Goal: Communication & Community: Answer question/provide support

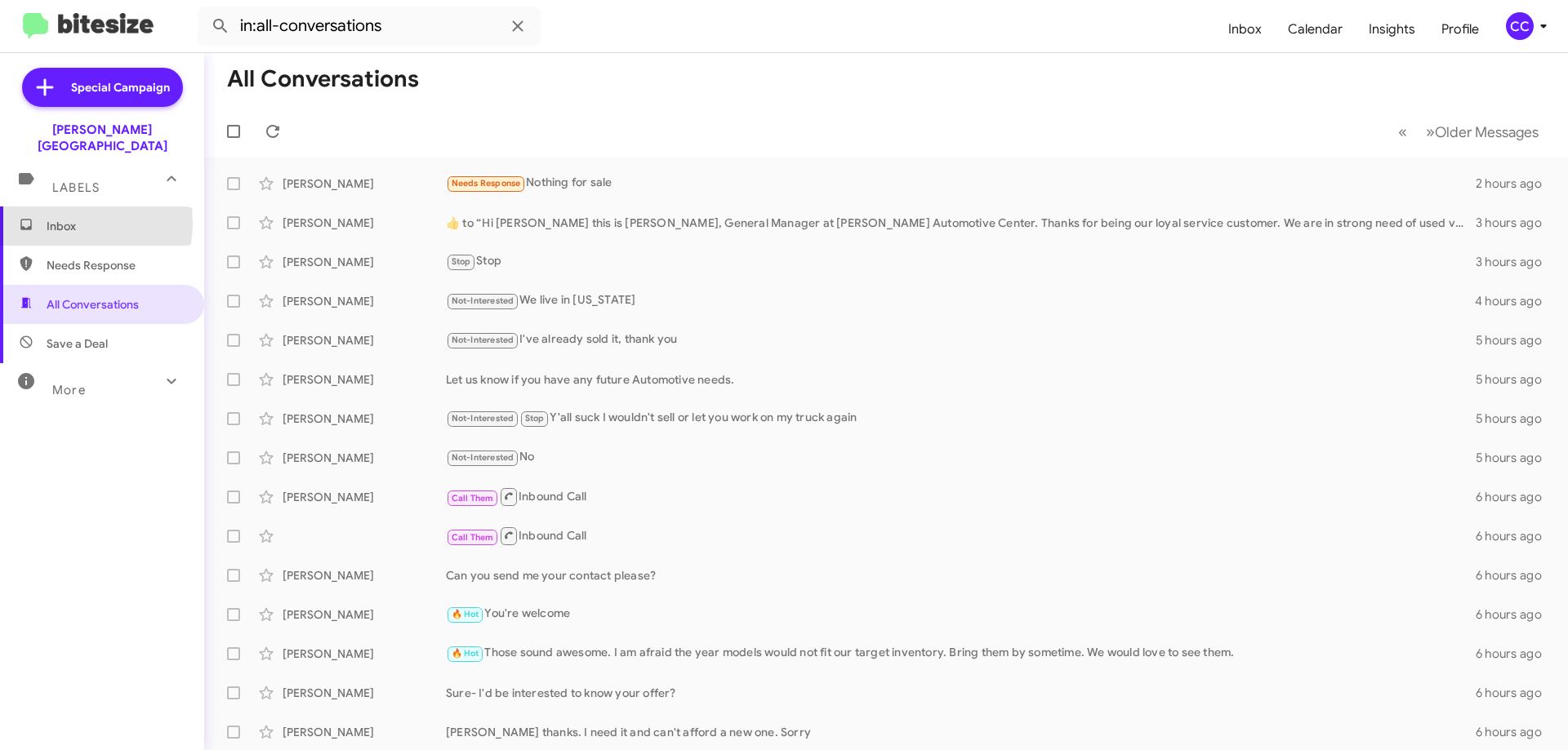
click at [68, 218] on span "Inbox" at bounding box center [115, 226] width 139 height 16
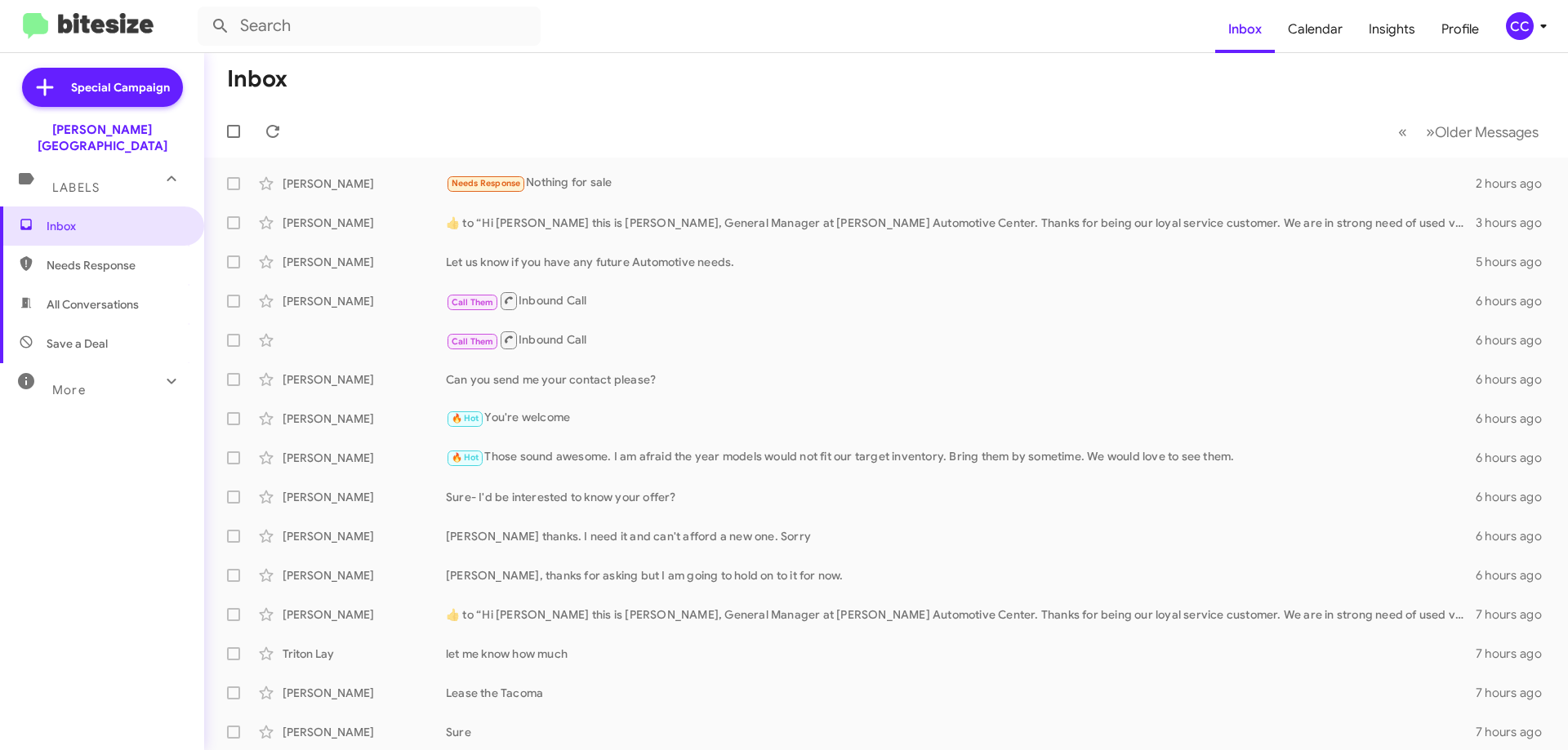
click at [65, 258] on span "Needs Response" at bounding box center [102, 266] width 204 height 39
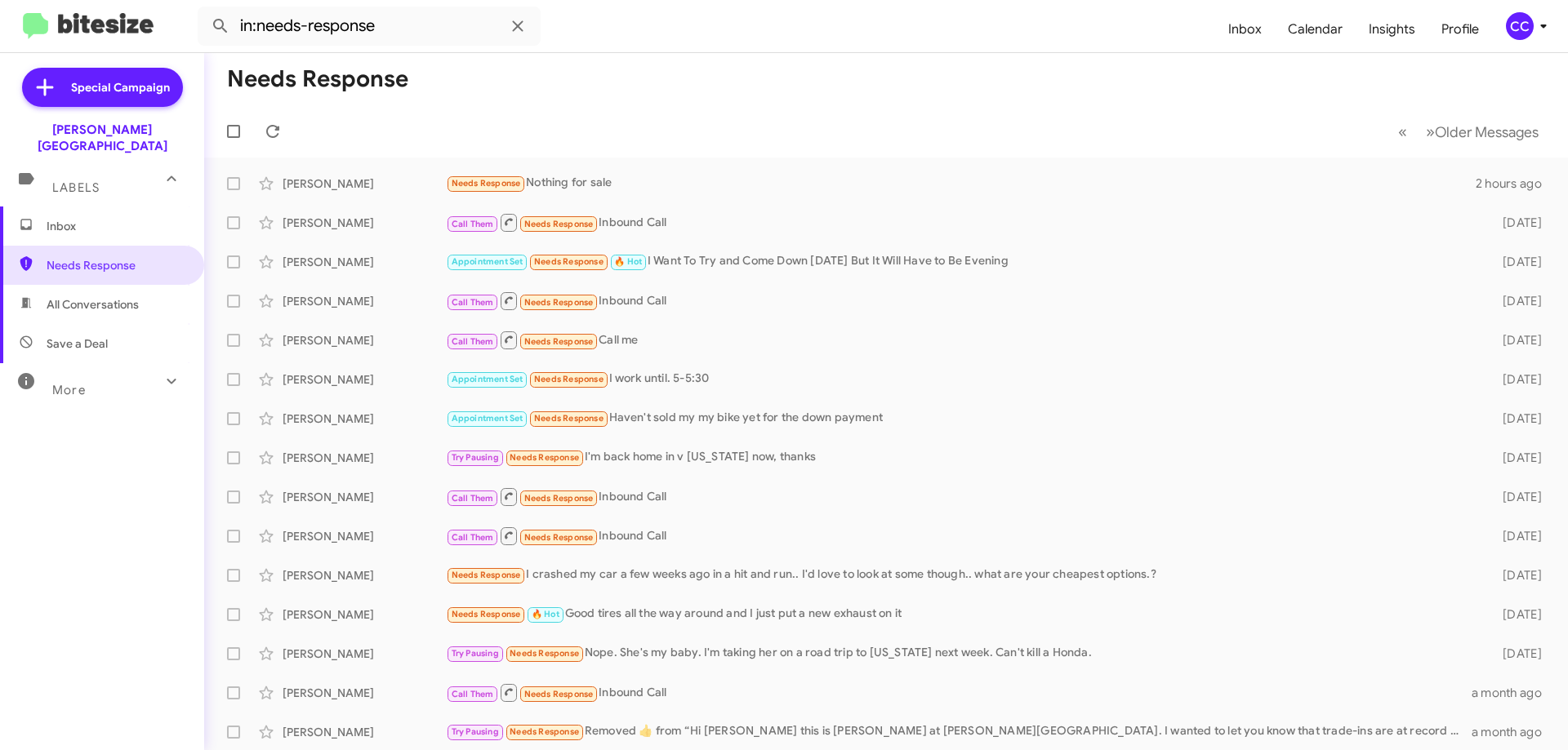
click at [87, 297] on span "All Conversations" at bounding box center [92, 304] width 92 height 16
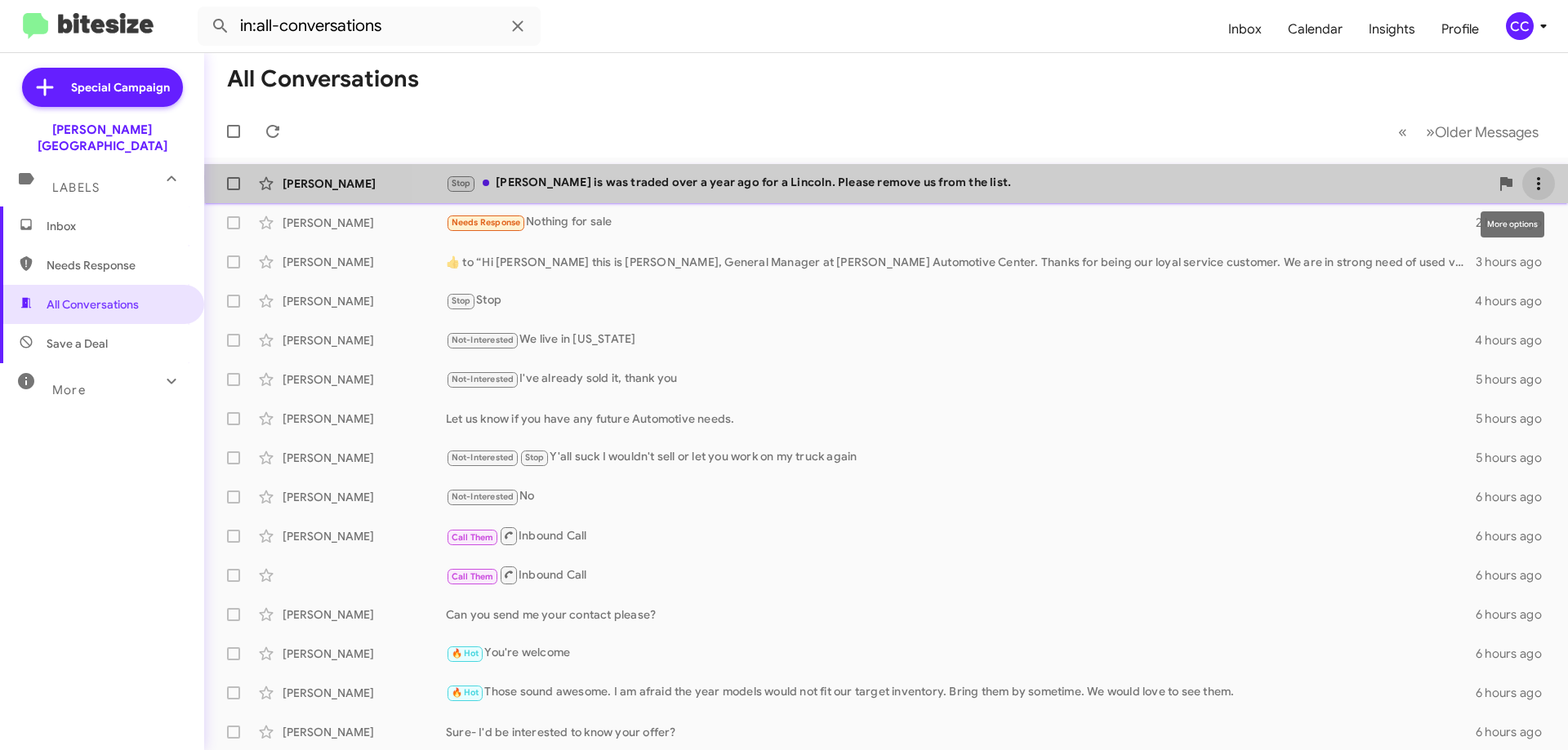
click at [1533, 178] on icon at bounding box center [1538, 183] width 19 height 19
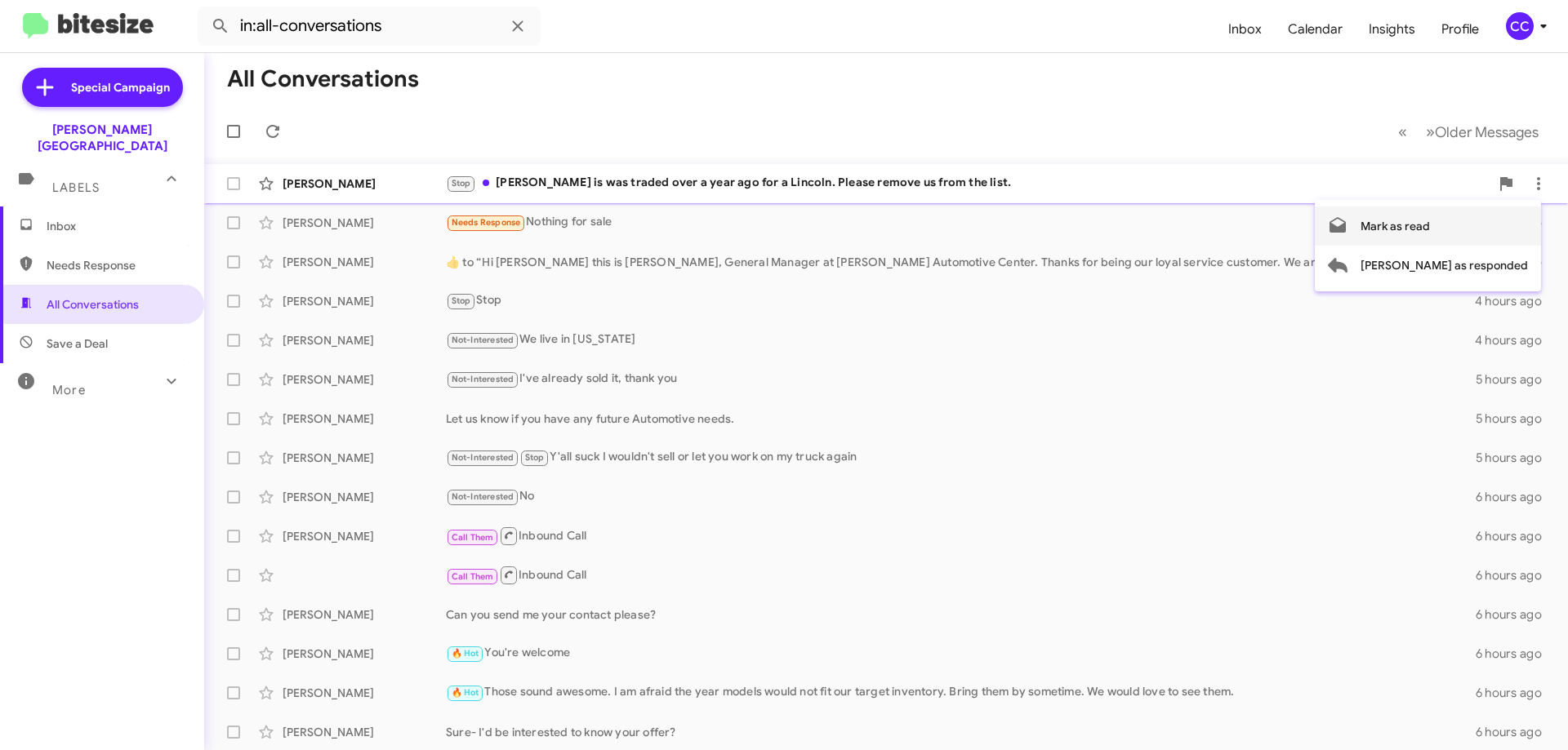
click at [1429, 221] on span "Mark as read" at bounding box center [1396, 226] width 70 height 39
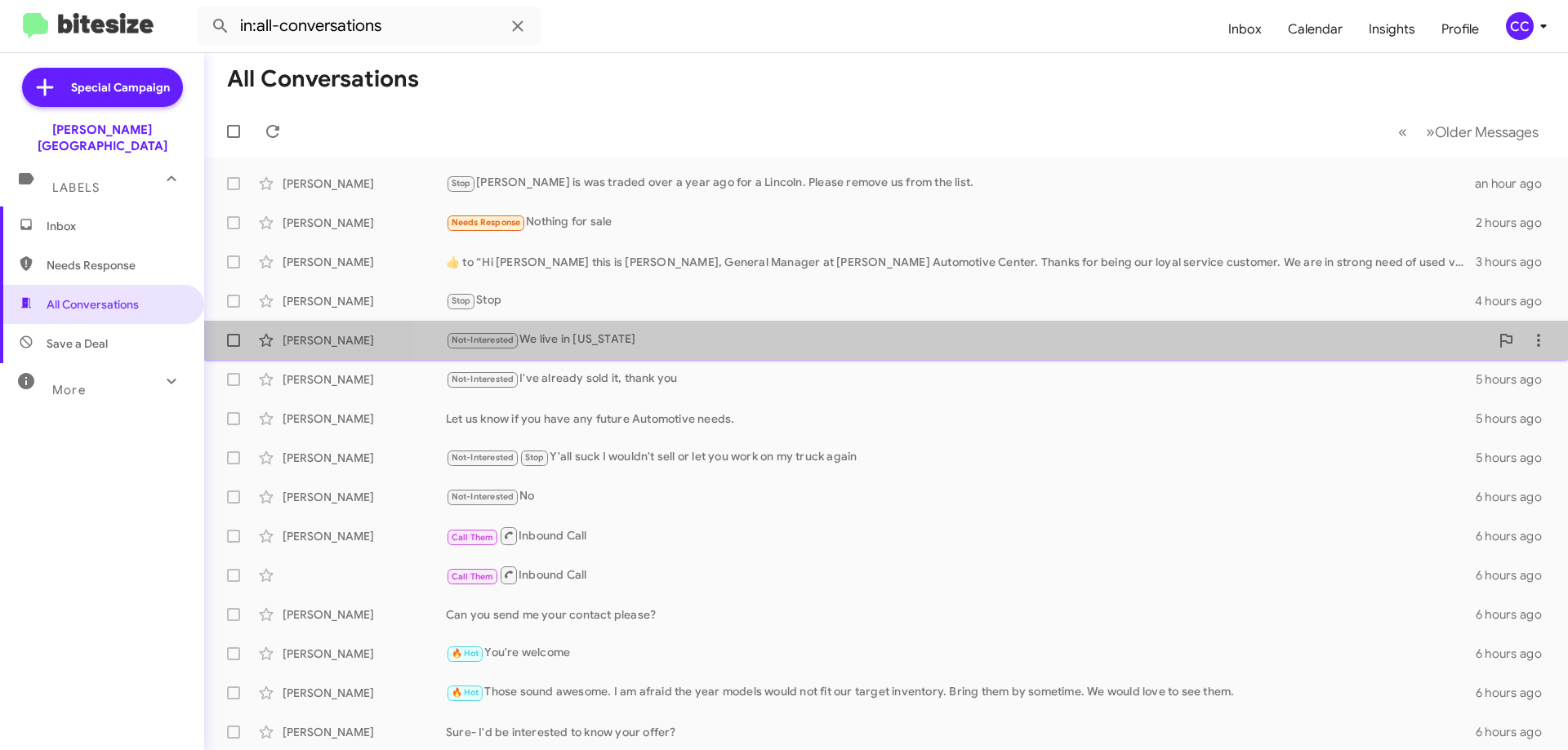
click at [1007, 351] on div "[PERSON_NAME] Not-Interested We live in [US_STATE] 4 hours ago" at bounding box center [886, 341] width 1337 height 33
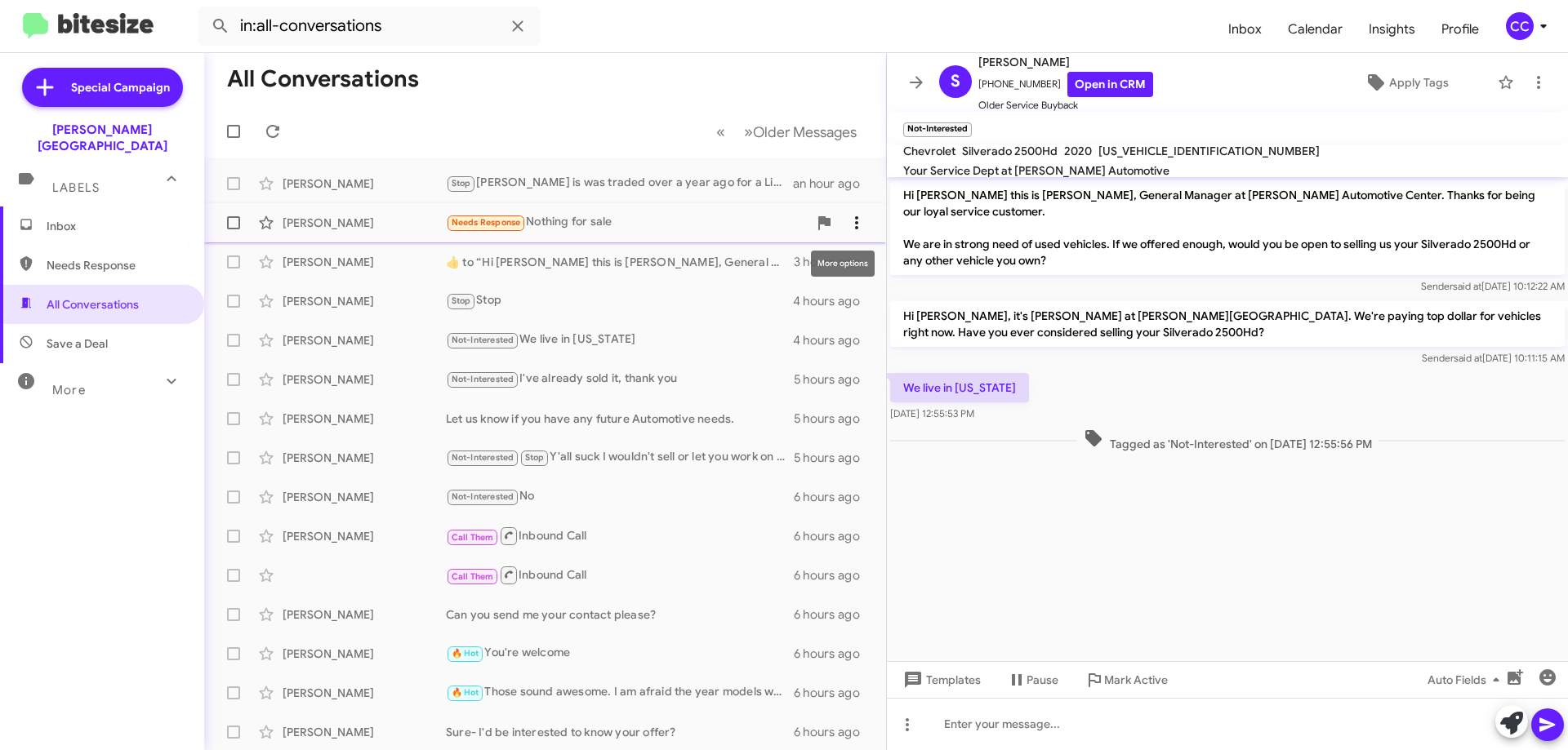
click at [852, 214] on icon at bounding box center [857, 223] width 19 height 19
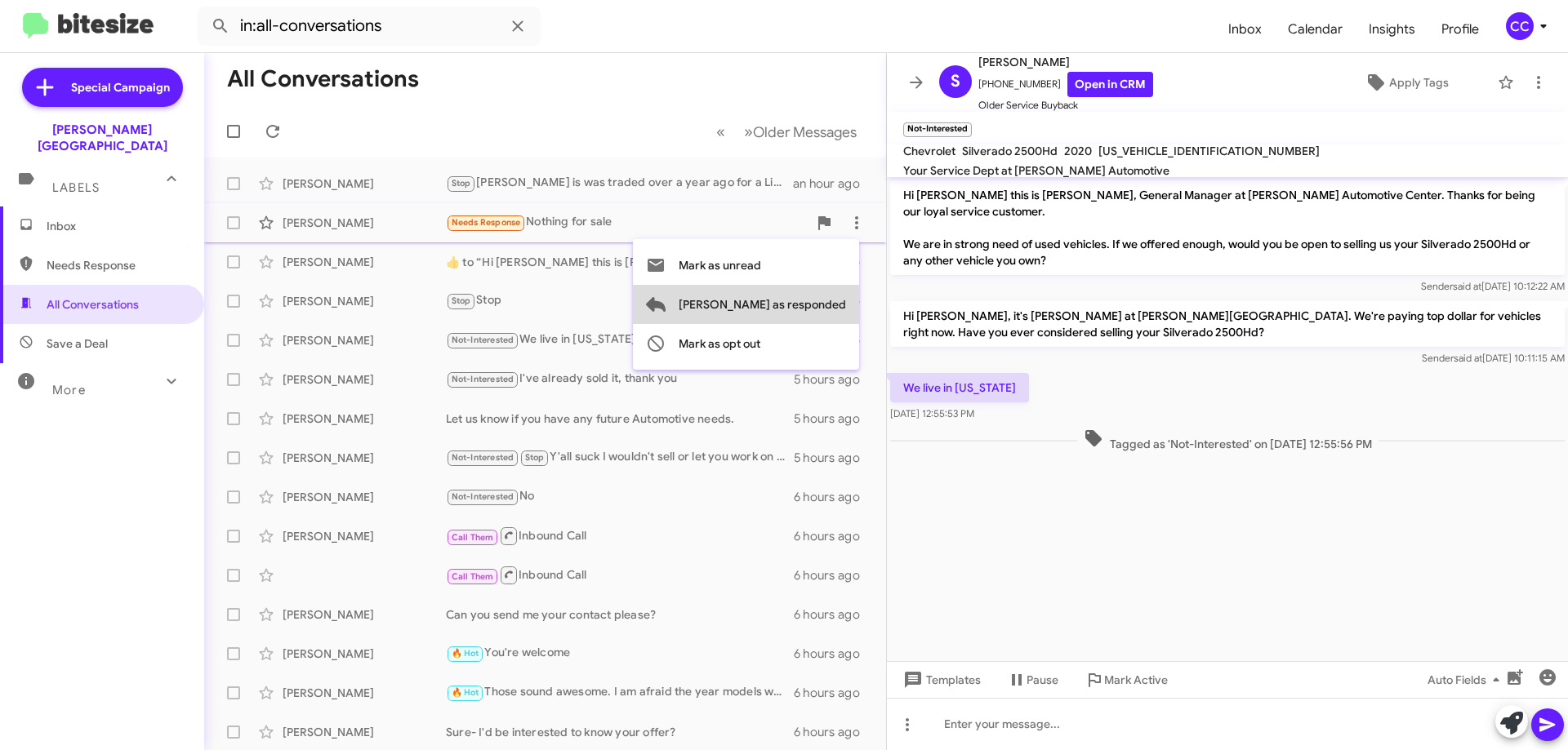
click at [828, 298] on span "[PERSON_NAME] as responded" at bounding box center [762, 304] width 168 height 39
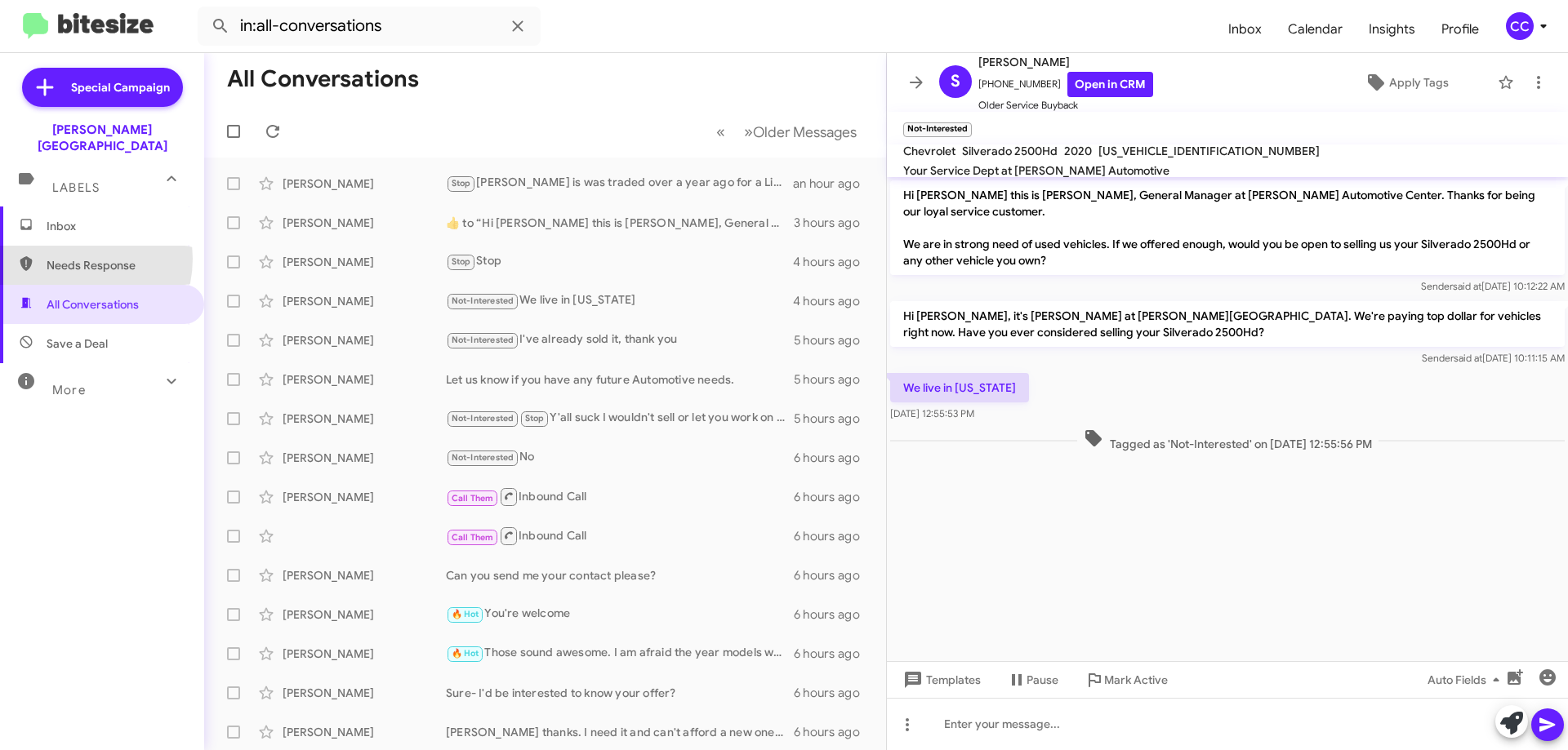
click at [70, 257] on span "Needs Response" at bounding box center [115, 265] width 139 height 16
type input "in:needs-response"
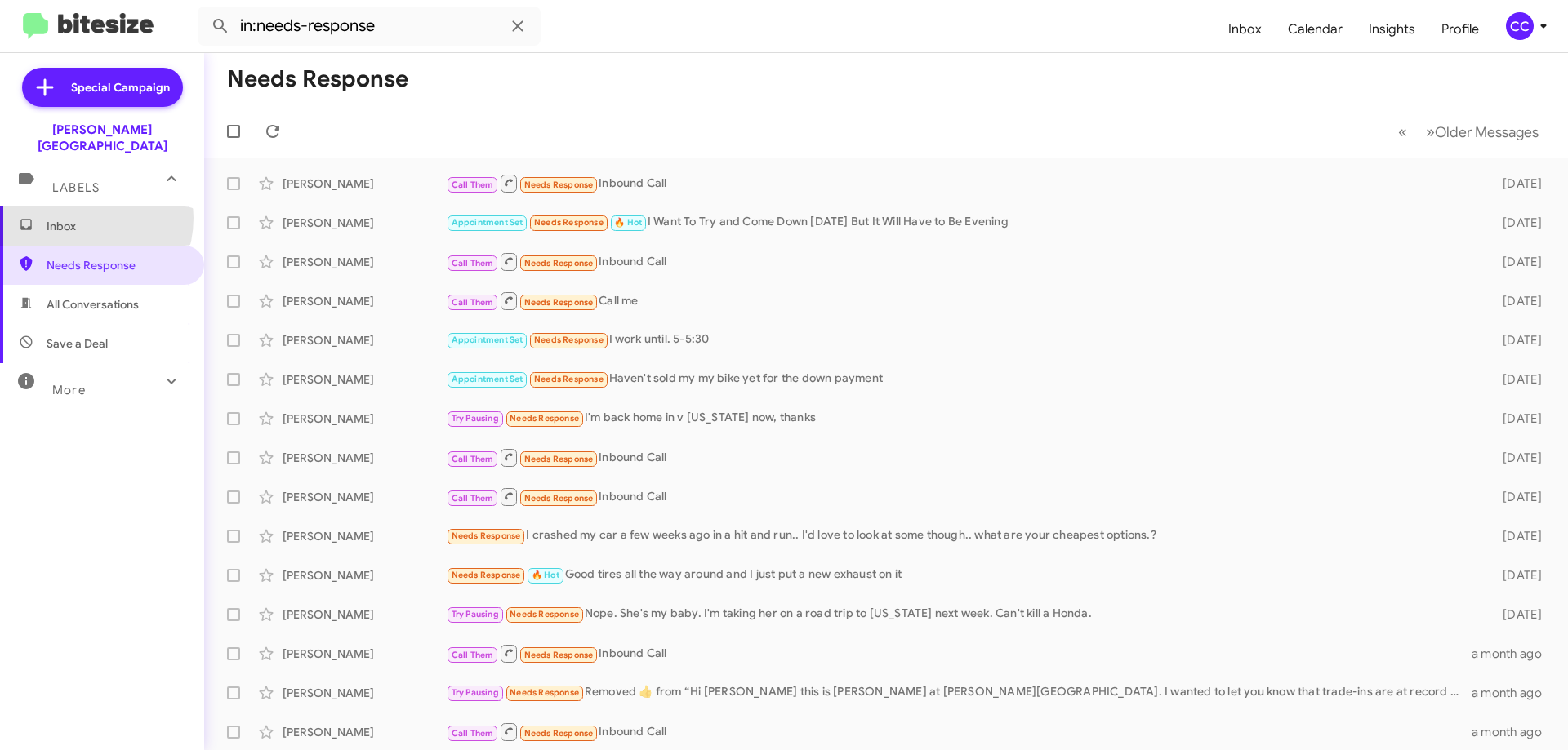
click at [78, 218] on span "Inbox" at bounding box center [115, 226] width 139 height 16
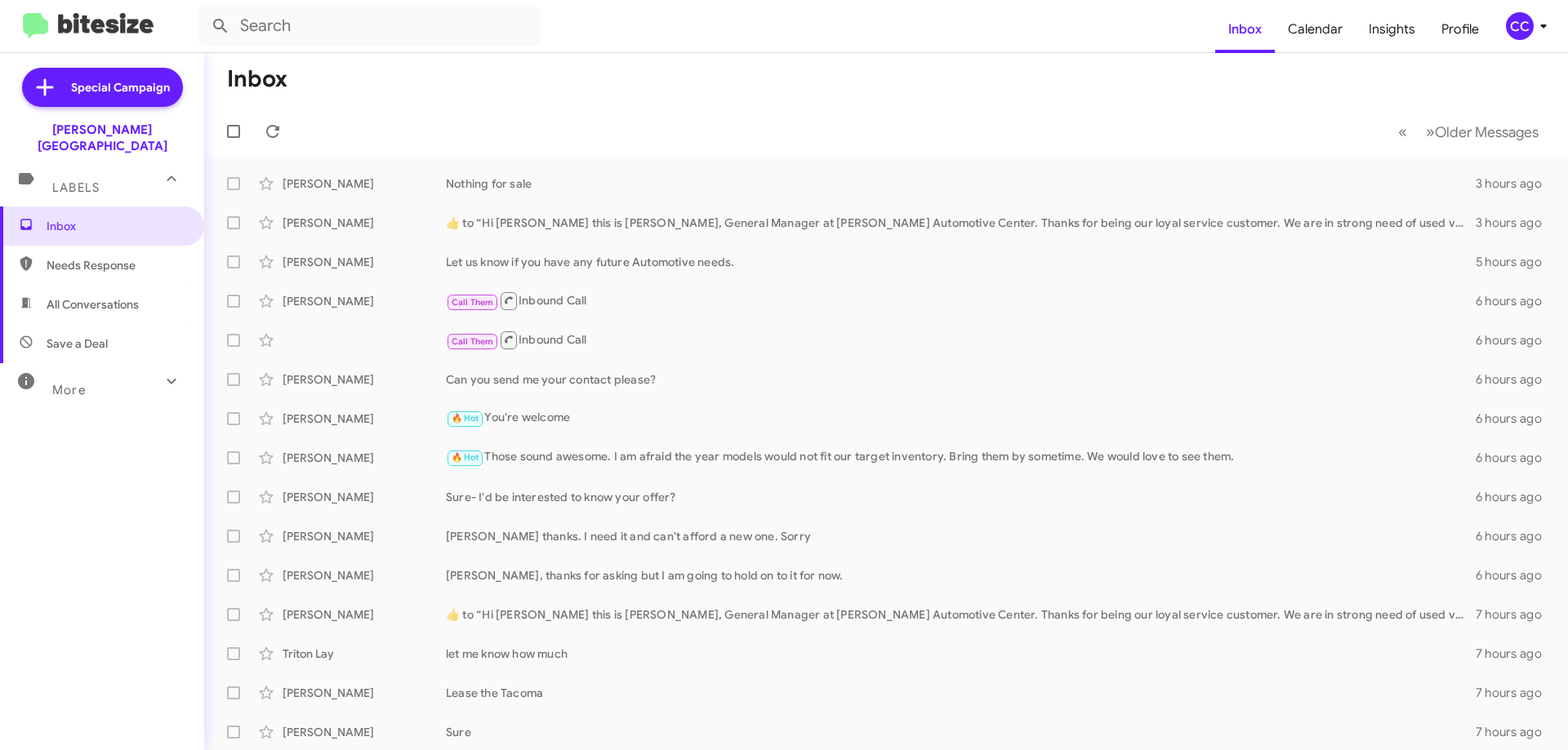
click at [74, 257] on span "Needs Response" at bounding box center [115, 265] width 139 height 16
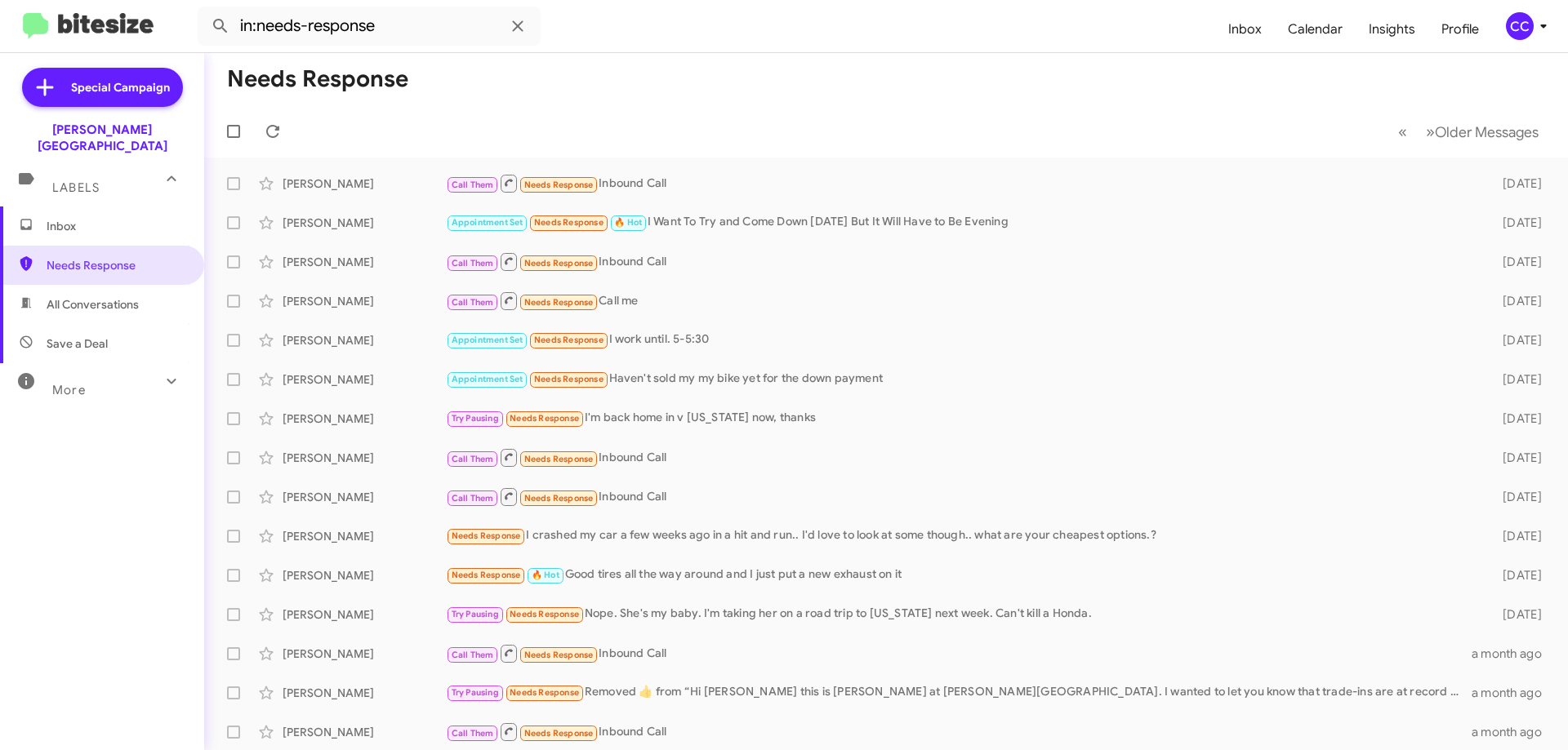
click at [101, 297] on span "All Conversations" at bounding box center [92, 304] width 92 height 16
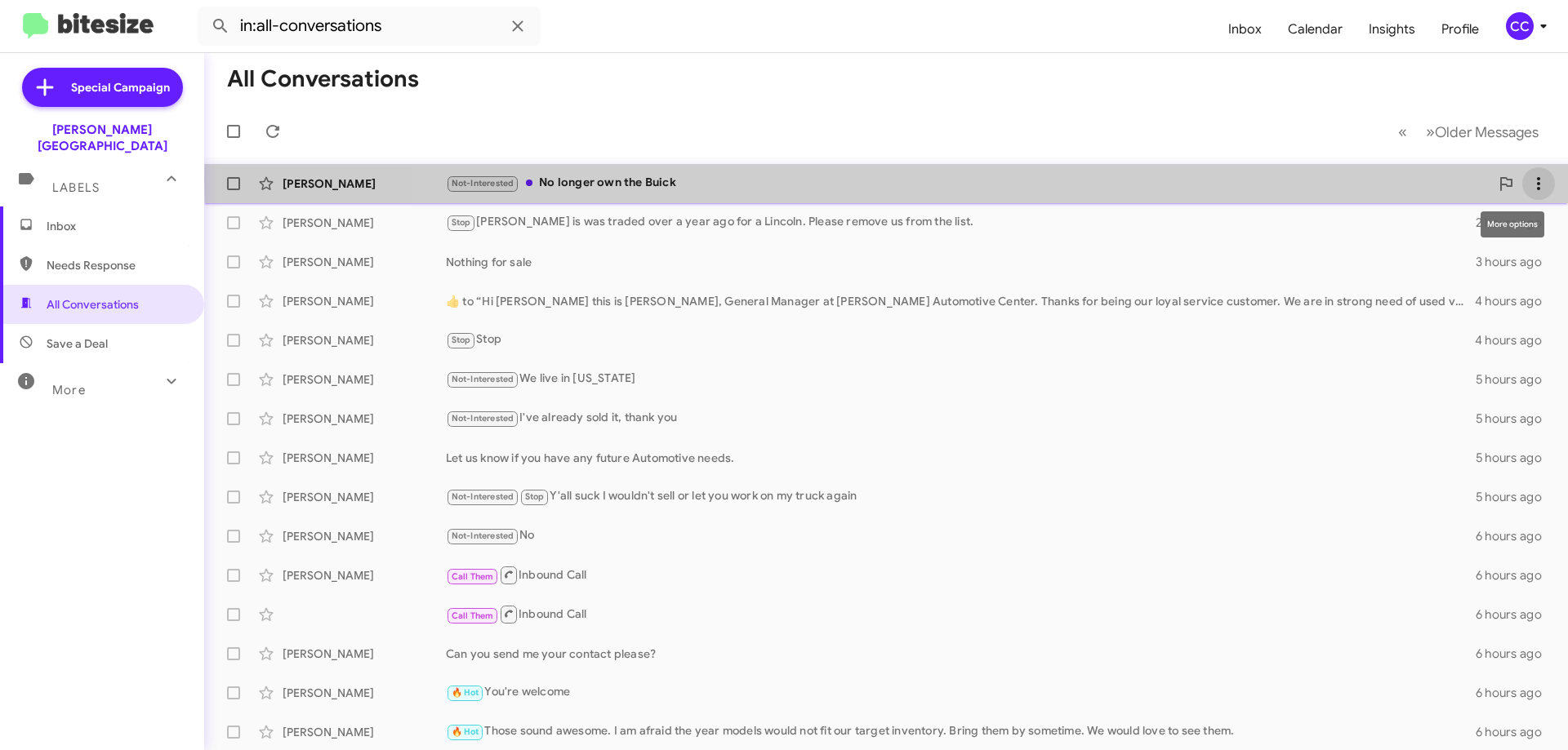
click at [1529, 179] on icon at bounding box center [1538, 183] width 19 height 19
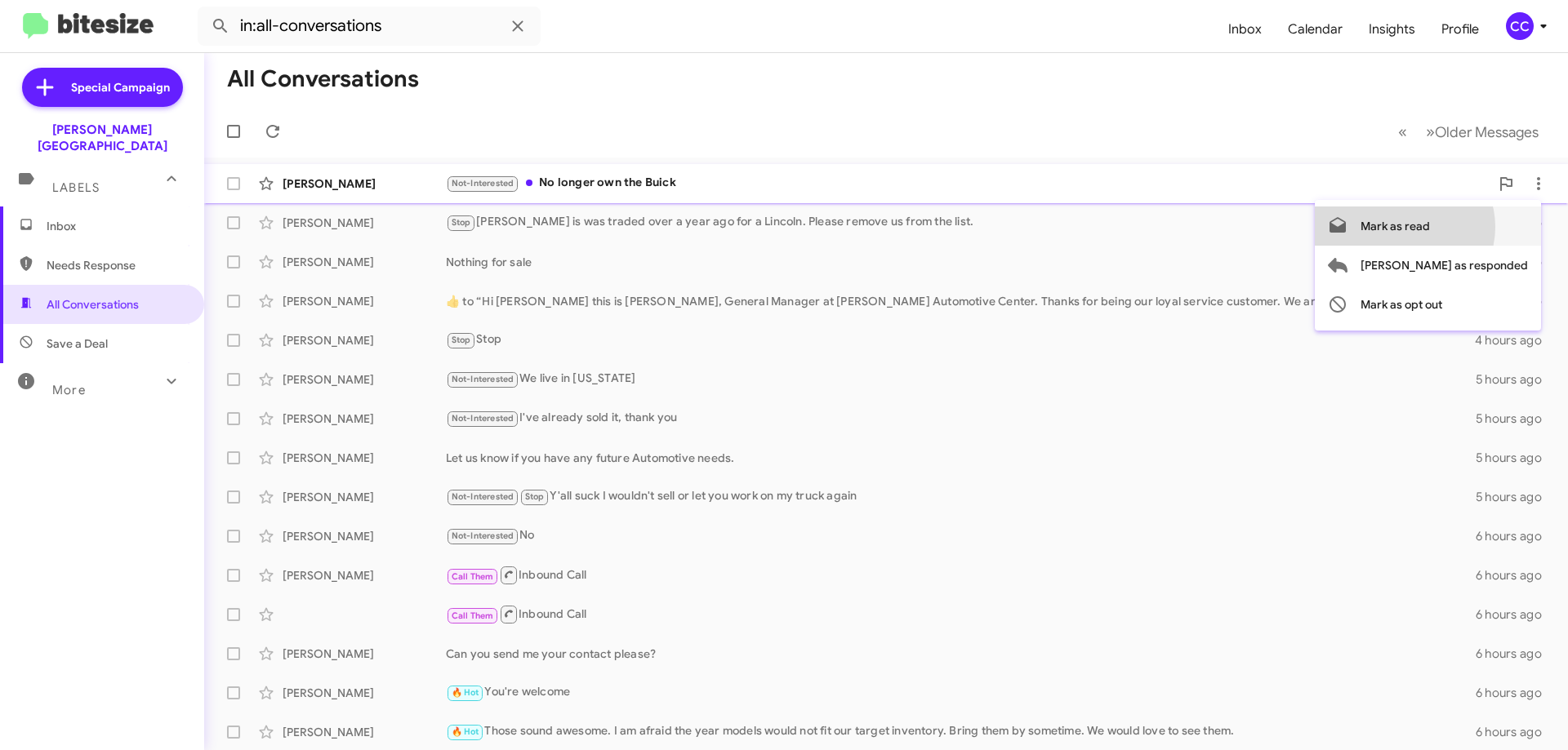
click at [1429, 226] on span "Mark as read" at bounding box center [1396, 226] width 70 height 39
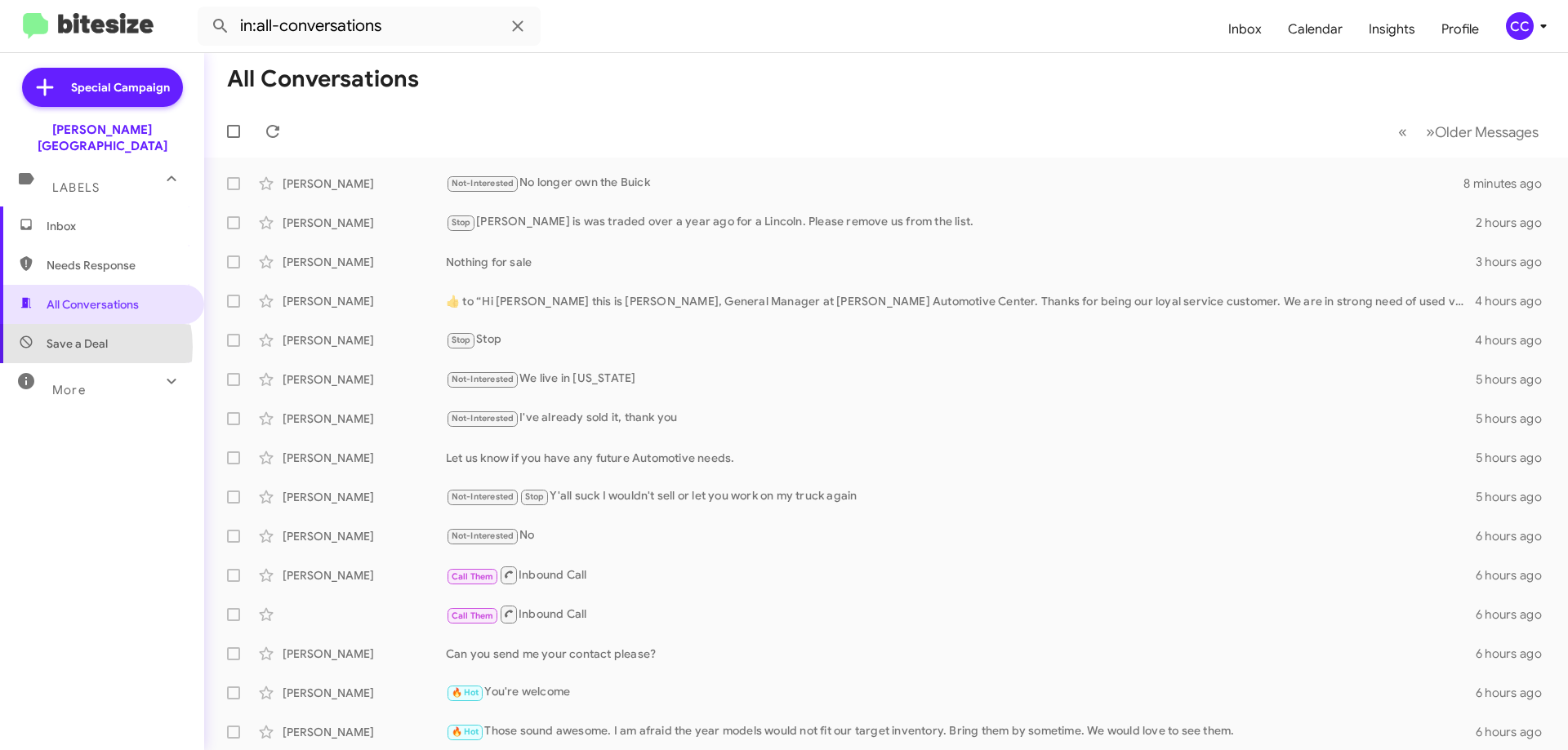
click at [71, 335] on span "Save a Deal" at bounding box center [77, 343] width 61 height 16
type input "in:not-interested"
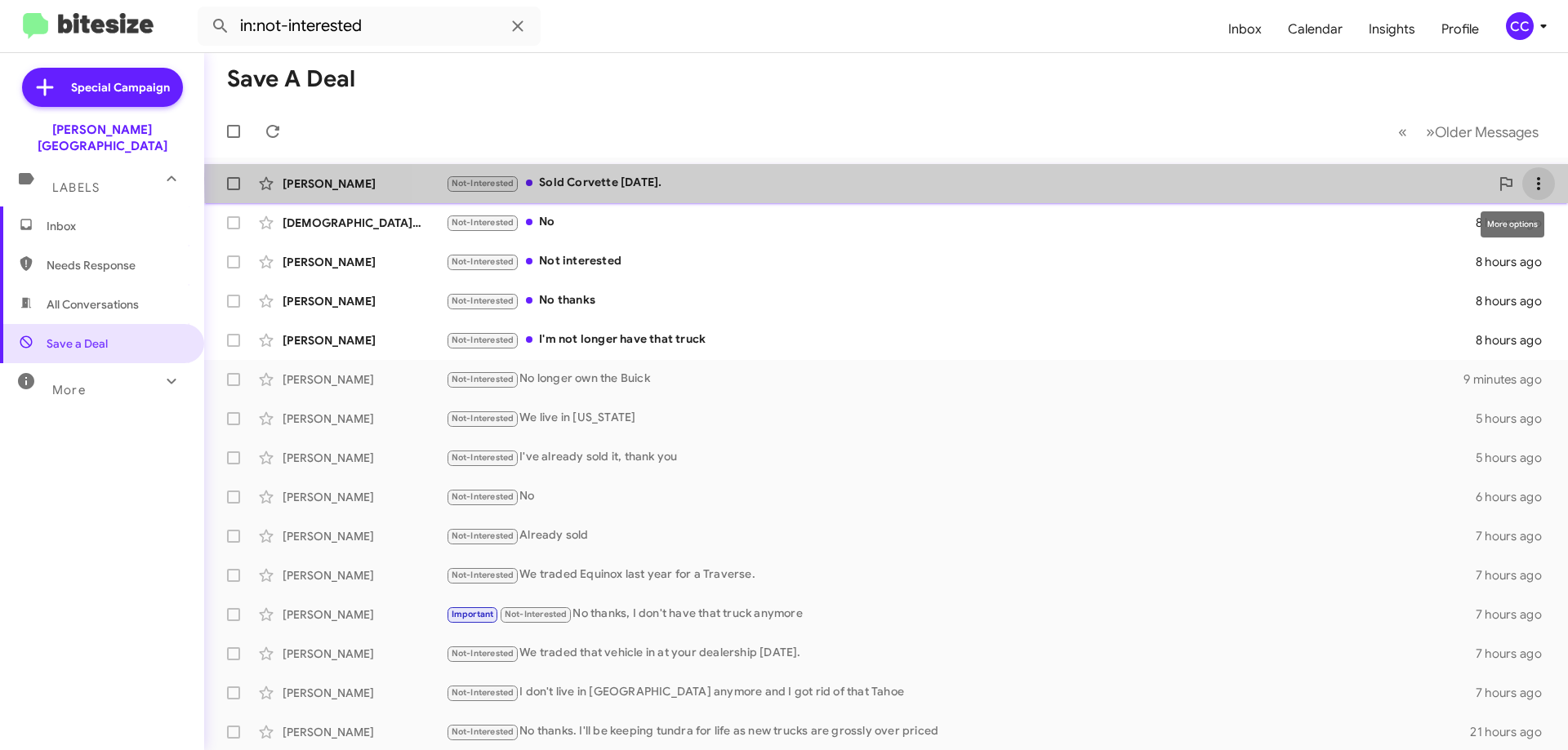
click at [1528, 178] on icon at bounding box center [1538, 183] width 19 height 19
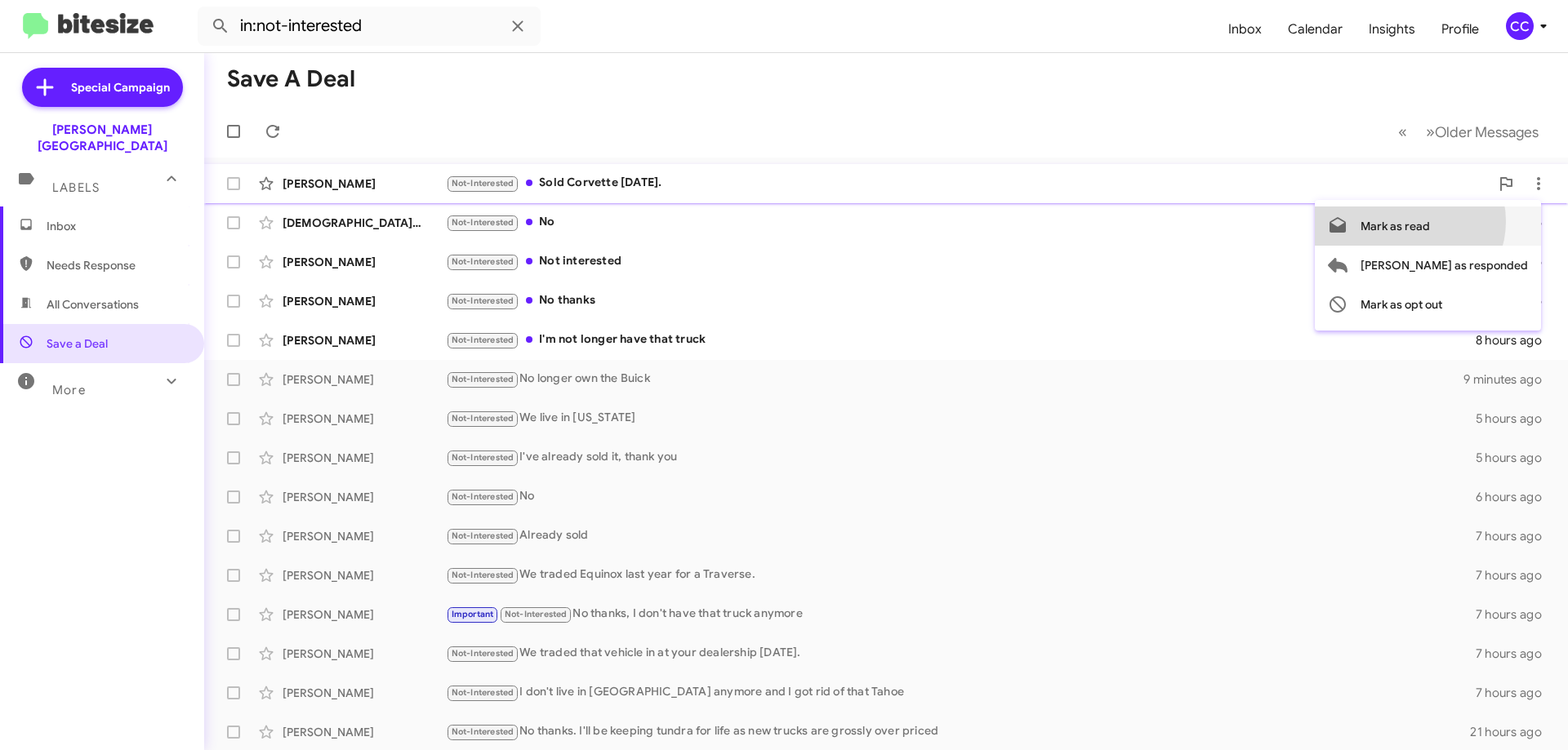
click at [1429, 221] on span "Mark as read" at bounding box center [1396, 226] width 70 height 39
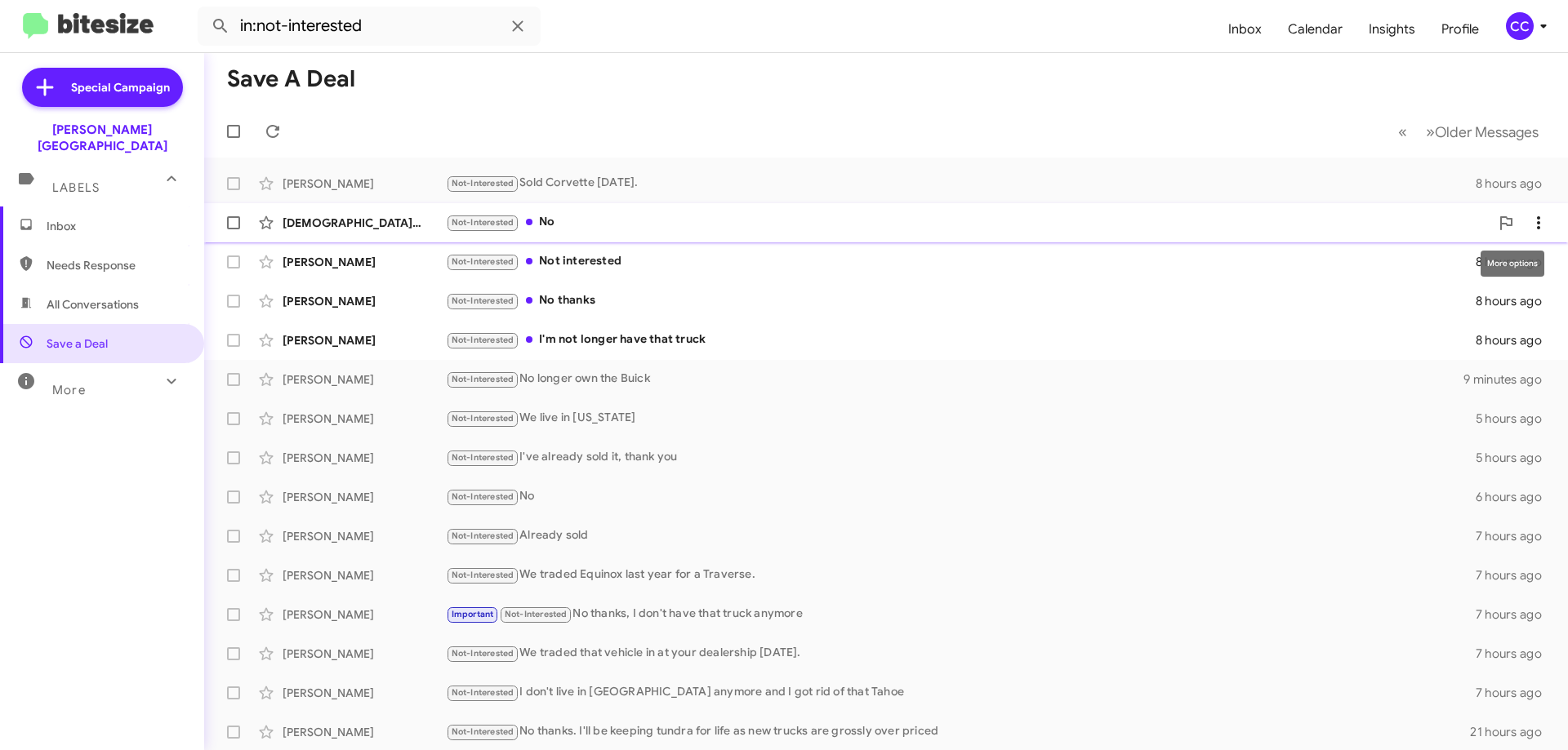
click at [1528, 216] on icon at bounding box center [1538, 223] width 19 height 19
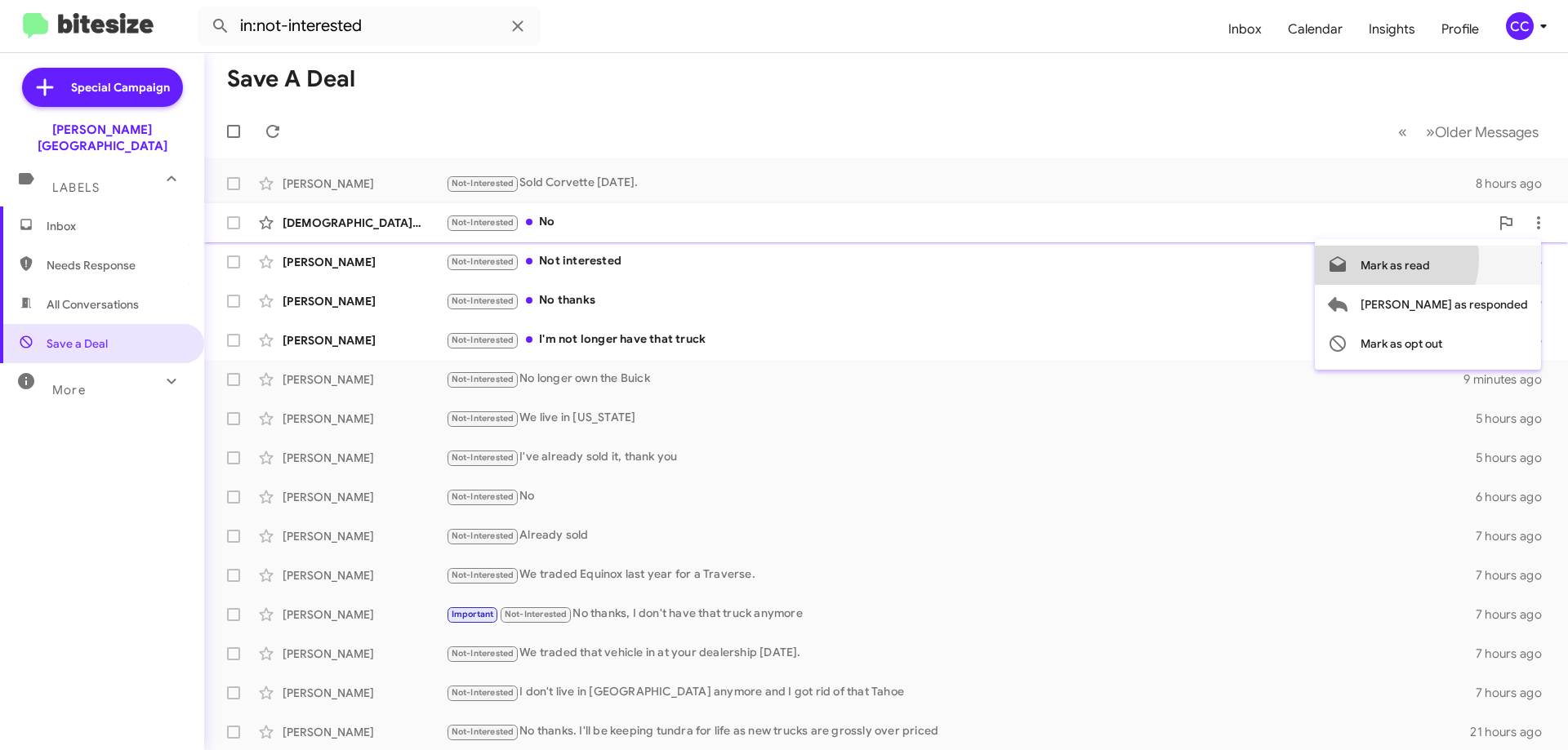
click at [1429, 259] on span "Mark as read" at bounding box center [1396, 266] width 70 height 39
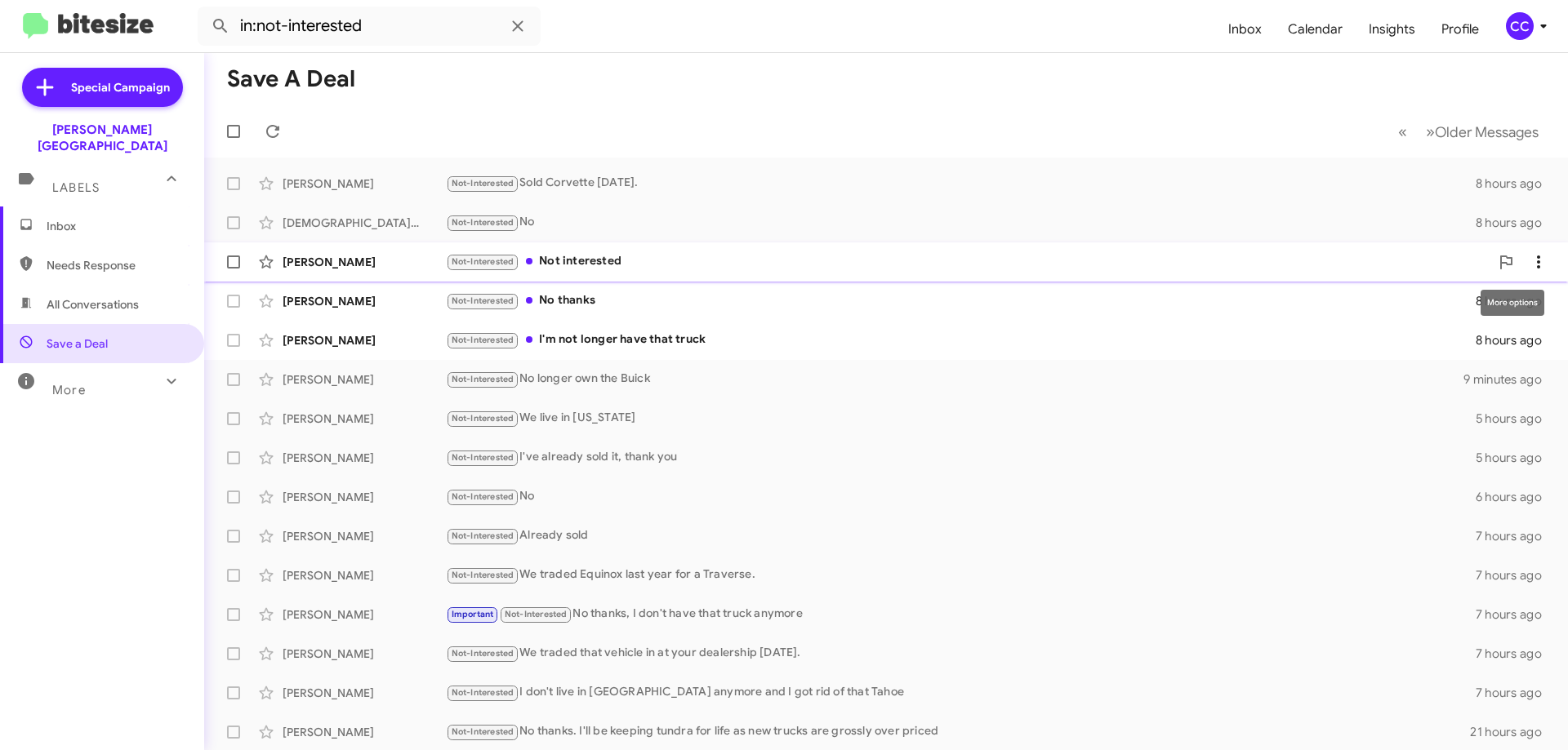
click at [1528, 258] on icon at bounding box center [1538, 262] width 19 height 19
click at [1429, 307] on span "Mark as read" at bounding box center [1396, 304] width 70 height 39
click at [1537, 302] on icon at bounding box center [1538, 300] width 3 height 13
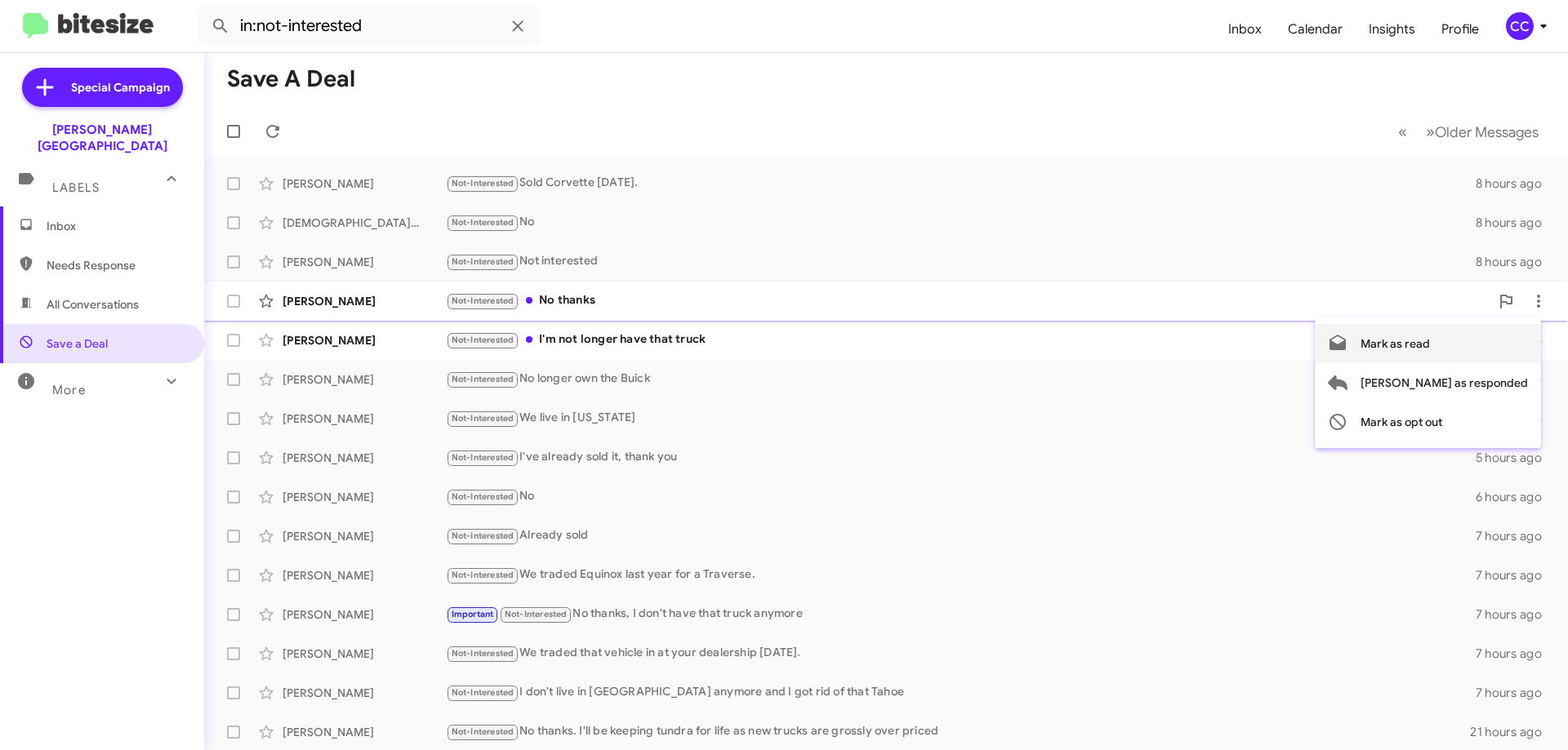
click at [1429, 338] on span "Mark as read" at bounding box center [1396, 344] width 70 height 39
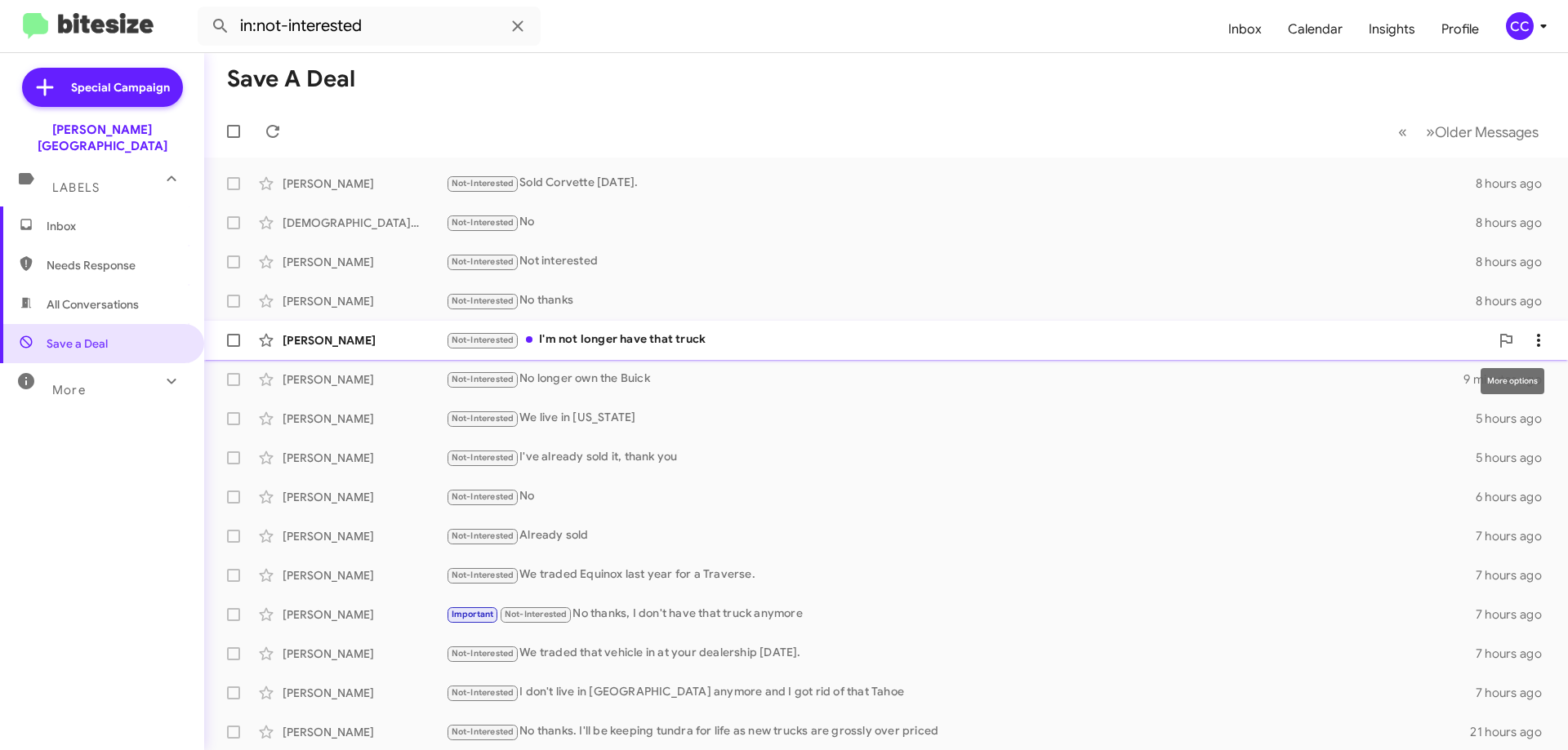
click at [1528, 332] on icon at bounding box center [1538, 340] width 19 height 19
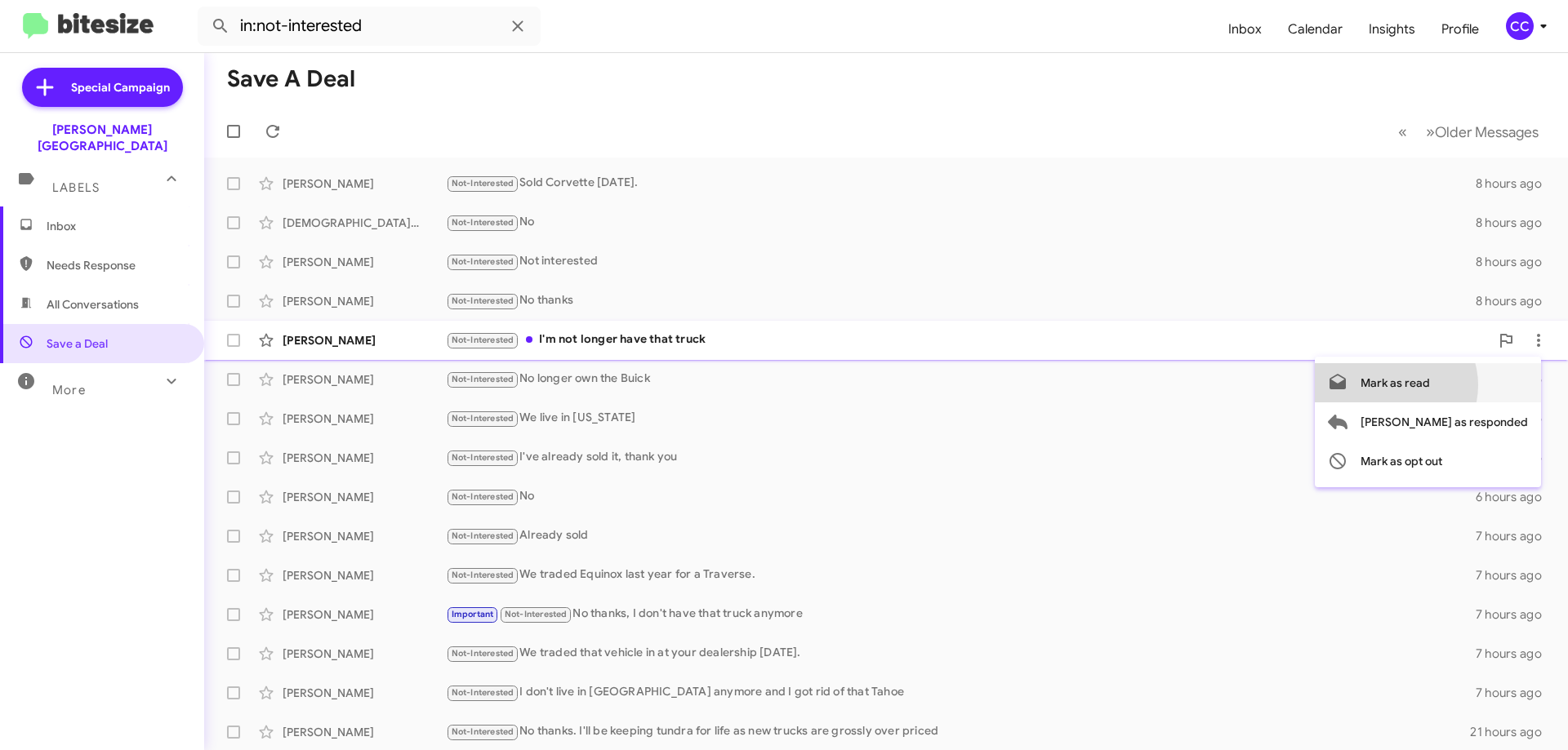
click at [1429, 386] on span "Mark as read" at bounding box center [1396, 383] width 70 height 39
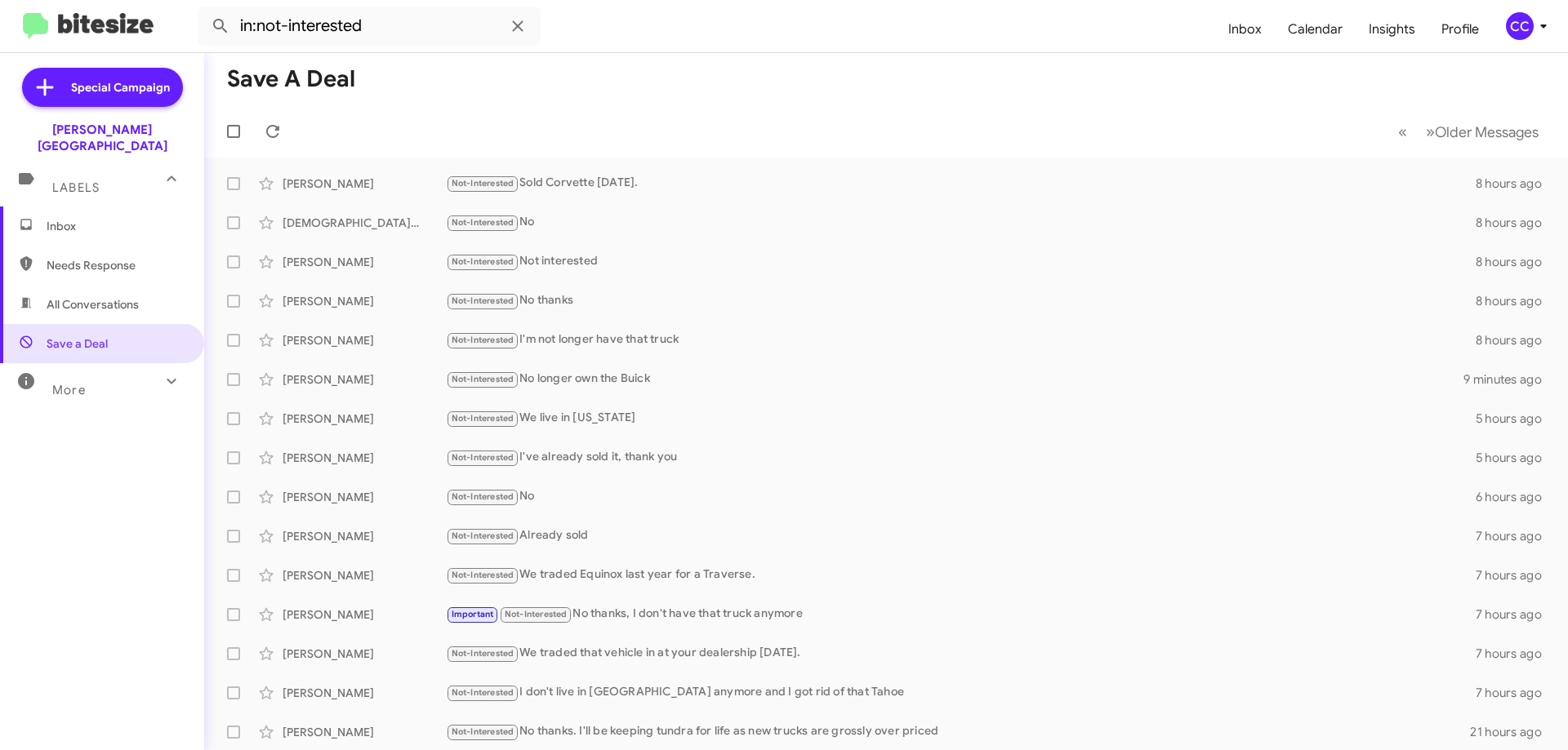
click at [57, 218] on span "Inbox" at bounding box center [115, 226] width 139 height 16
